Goal: Information Seeking & Learning: Check status

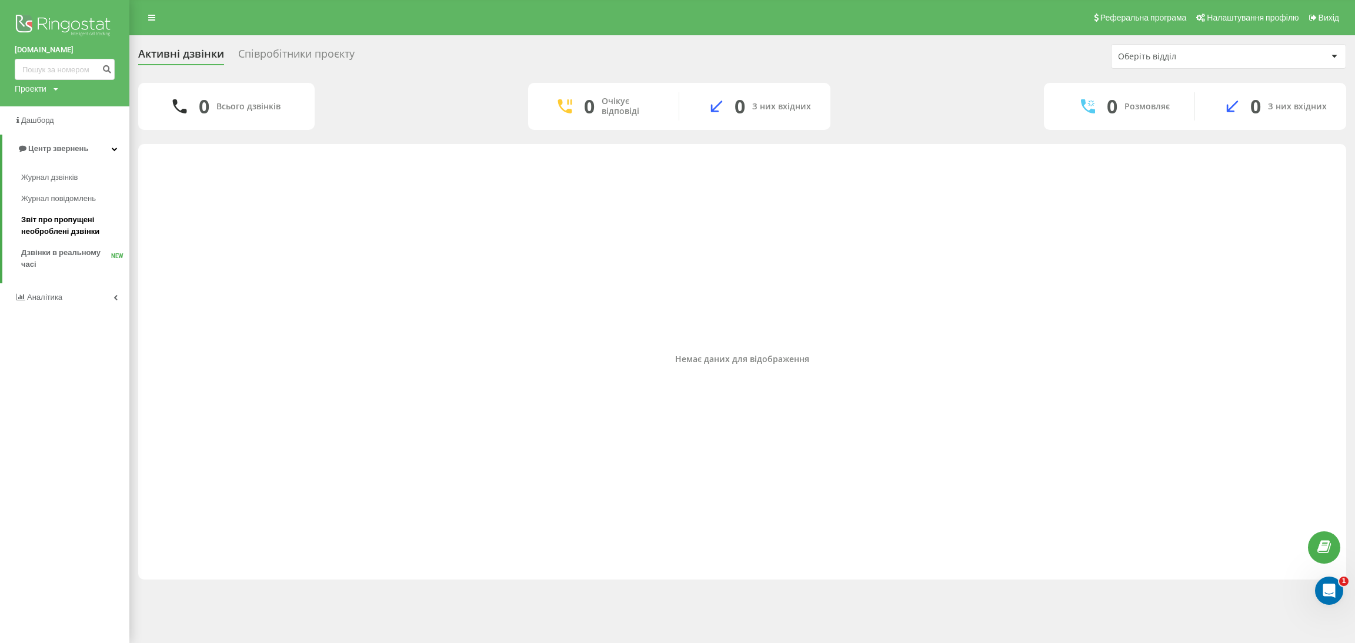
click at [56, 226] on span "Звіт про пропущені необроблені дзвінки" at bounding box center [72, 226] width 102 height 24
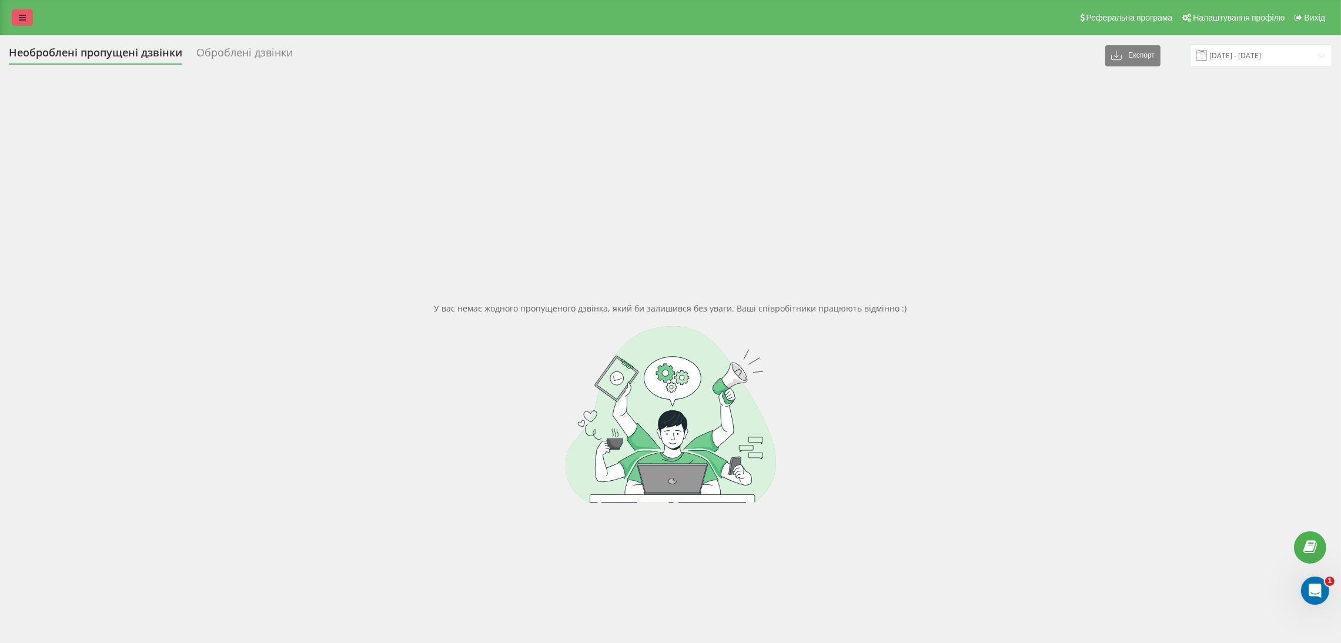
click at [21, 15] on icon at bounding box center [22, 18] width 7 height 8
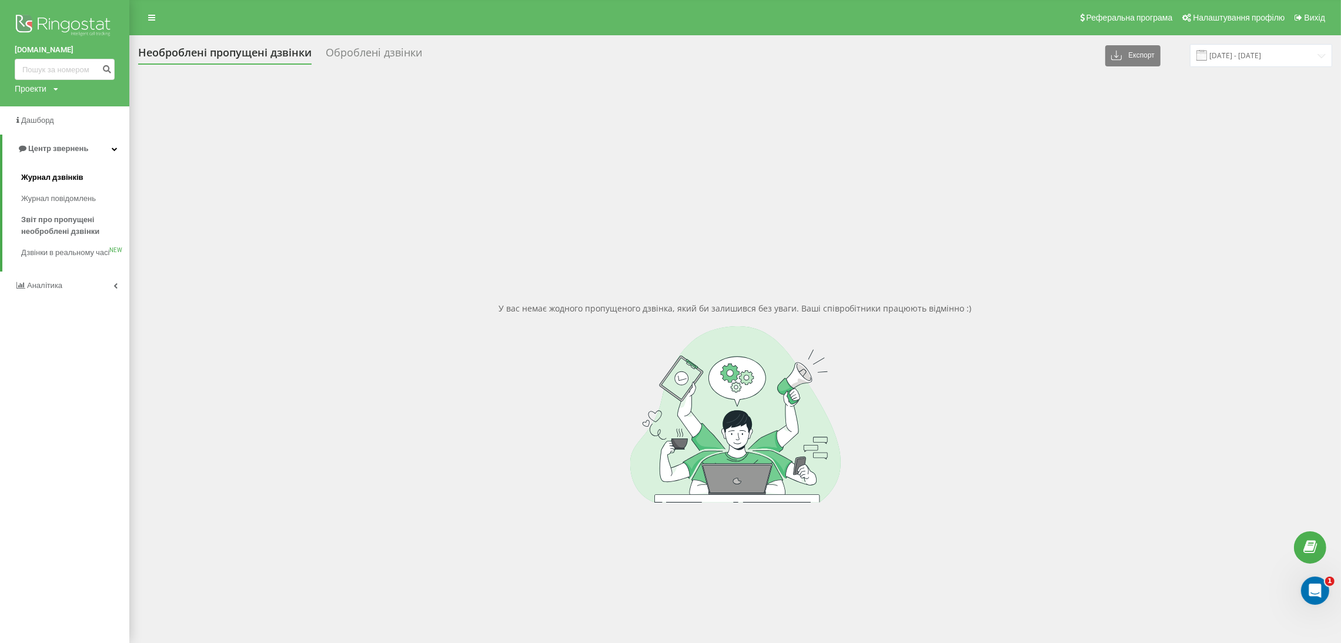
click at [52, 177] on span "Журнал дзвінків" at bounding box center [52, 178] width 62 height 12
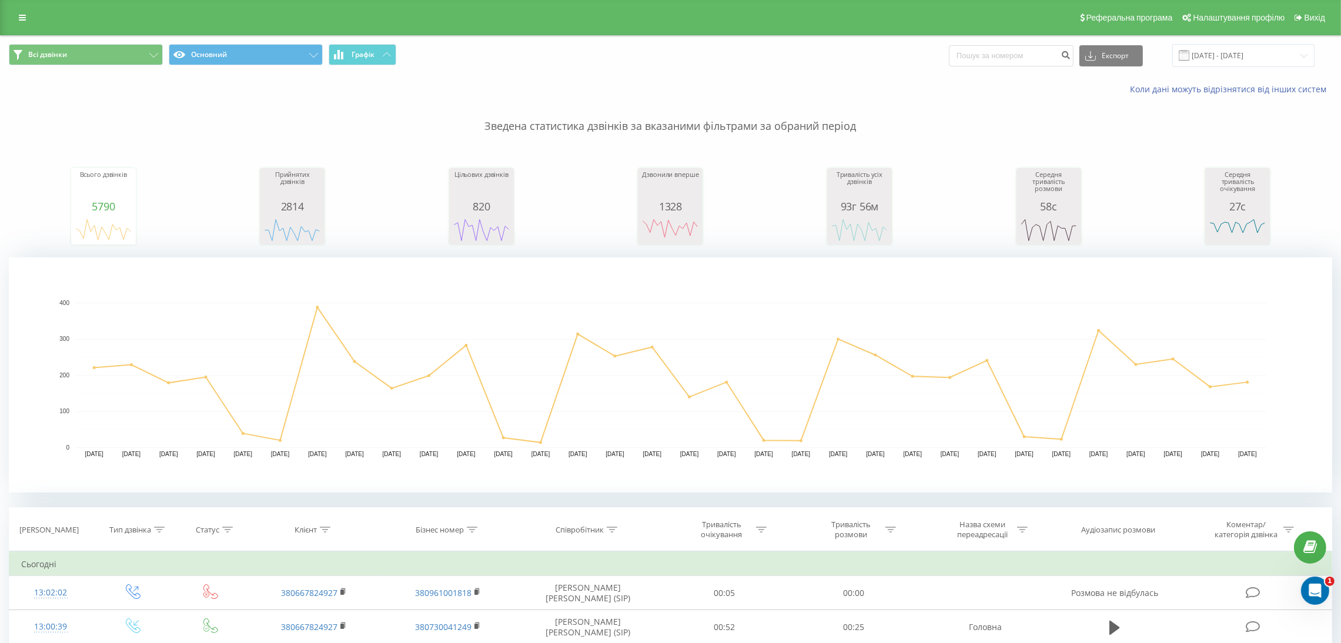
drag, startPoint x: 26, startPoint y: 19, endPoint x: 26, endPoint y: 29, distance: 9.4
click at [26, 21] on link at bounding box center [22, 17] width 21 height 16
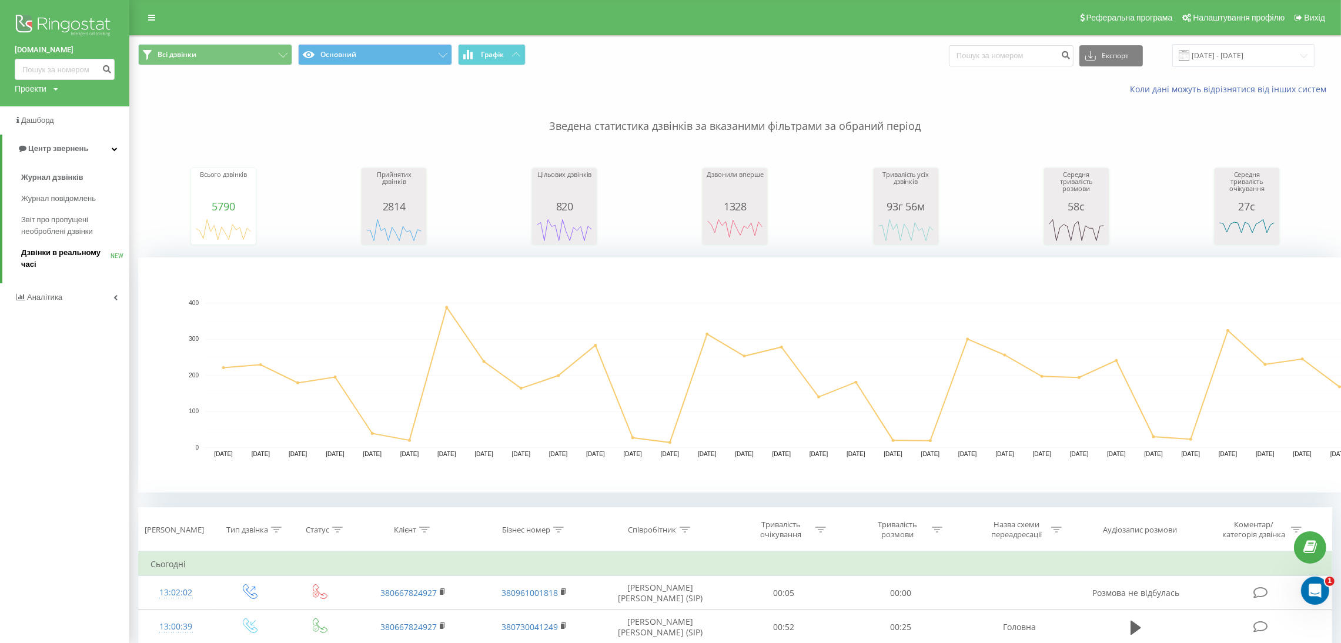
click at [37, 251] on span "Дзвінки в реальному часі" at bounding box center [65, 259] width 89 height 24
